Goal: Share content

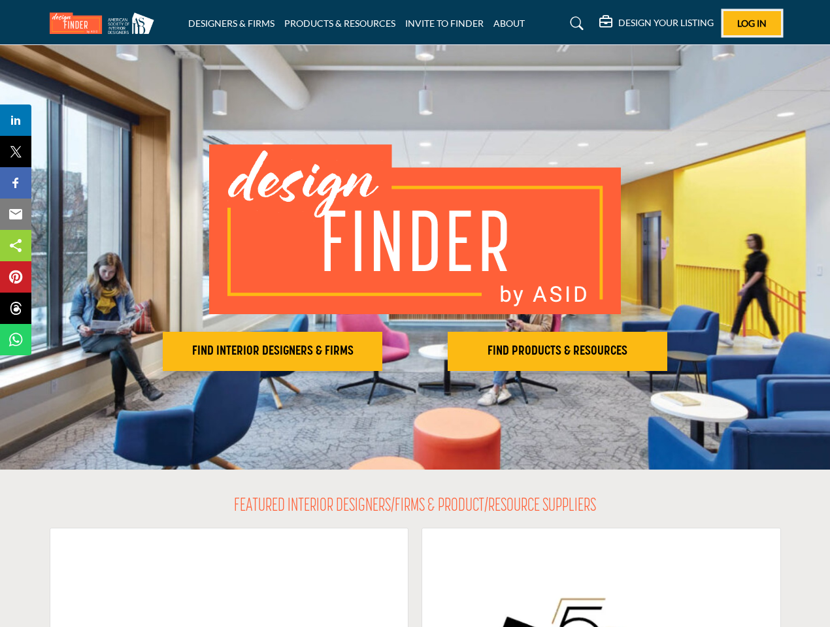
click at [752, 23] on span "Log In" at bounding box center [751, 23] width 29 height 11
click at [273, 352] on h2 "FIND INTERIOR DESIGNERS & FIRMS" at bounding box center [273, 352] width 212 height 16
click at [557, 352] on h2 "FIND PRODUCTS & RESOURCES" at bounding box center [558, 352] width 212 height 16
click at [16, 120] on span "Share" at bounding box center [21, 120] width 37 height 16
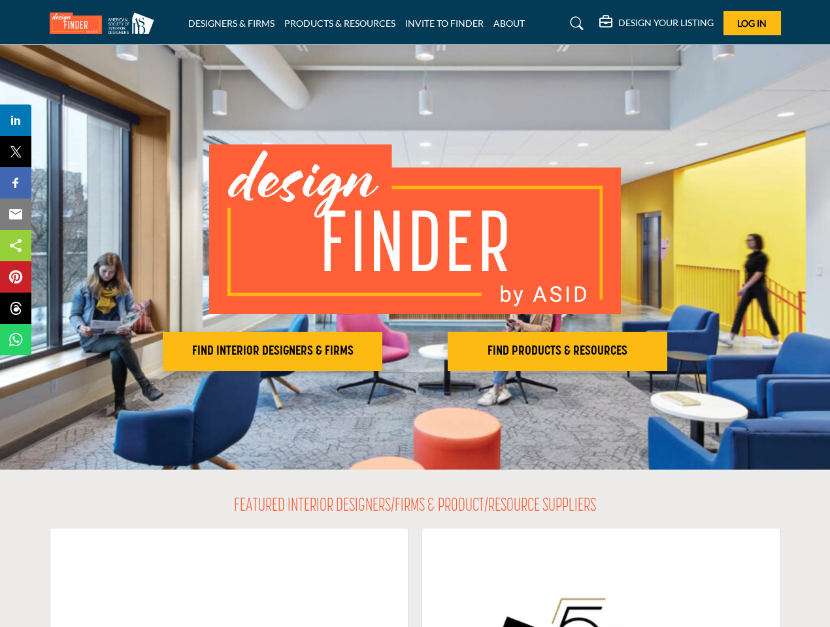
click at [16, 152] on span "Tweet" at bounding box center [21, 152] width 37 height 16
click at [16, 183] on span "Share" at bounding box center [21, 183] width 37 height 16
click at [16, 214] on span "Email" at bounding box center [21, 215] width 36 height 16
click at [16, 246] on span "Share" at bounding box center [21, 246] width 37 height 16
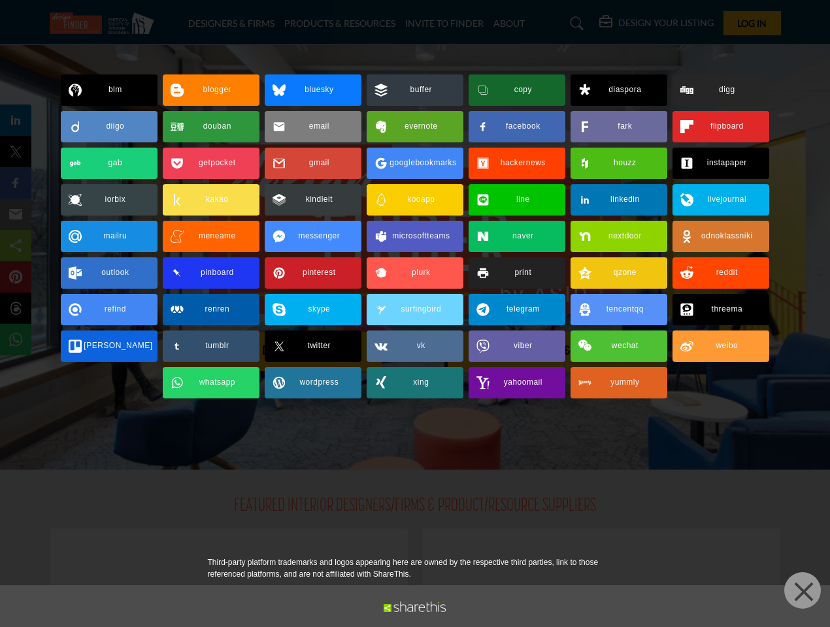
click at [16, 277] on span "Pin" at bounding box center [15, 277] width 24 height 16
